Goal: Task Accomplishment & Management: Manage account settings

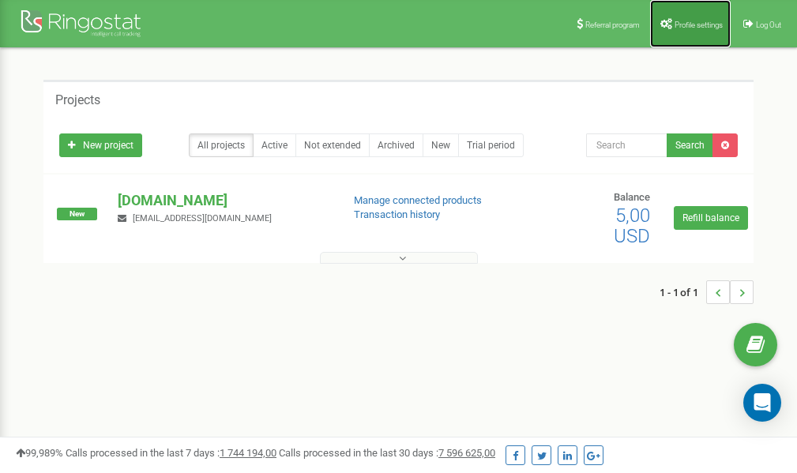
click at [687, 23] on span "Profile settings" at bounding box center [699, 25] width 48 height 9
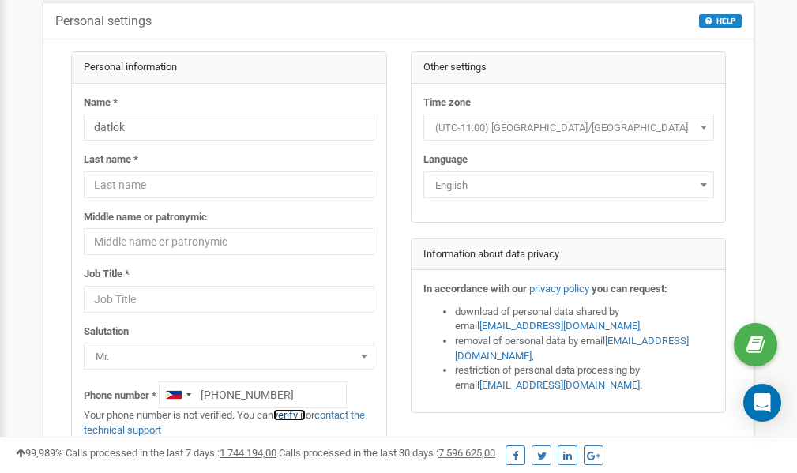
click at [298, 415] on link "verify it" at bounding box center [289, 415] width 32 height 12
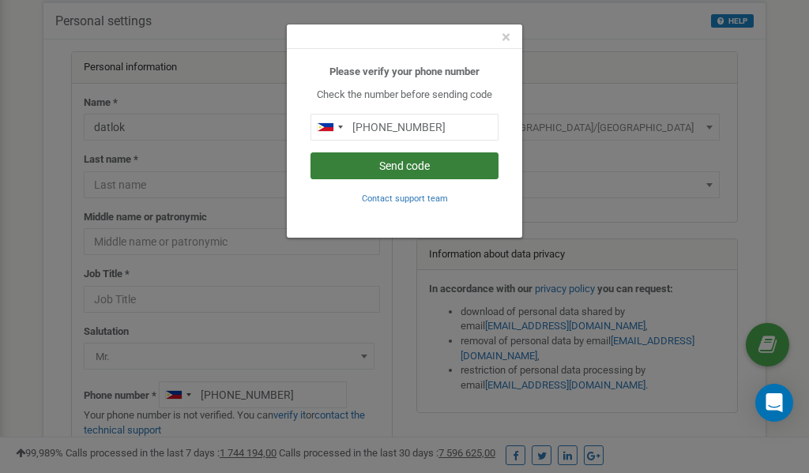
click at [425, 164] on button "Send code" at bounding box center [404, 165] width 188 height 27
